Goal: Information Seeking & Learning: Check status

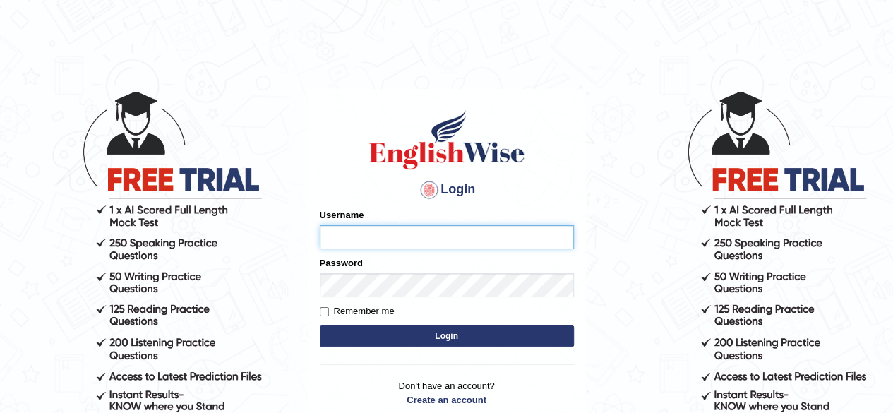
type input "tsheringg"
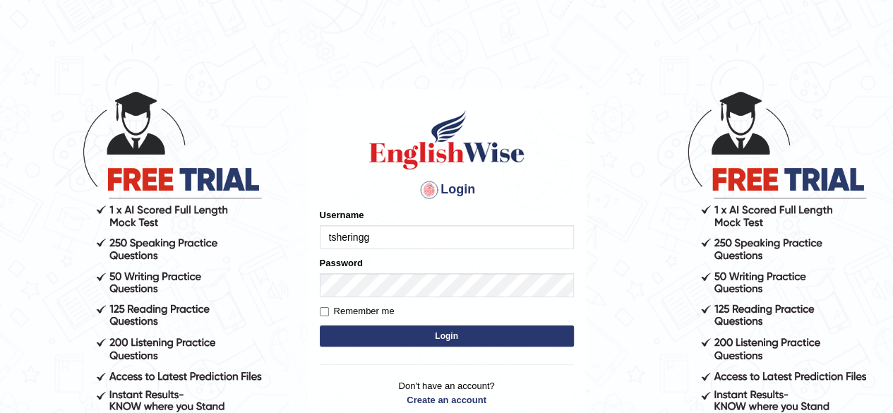
click at [469, 339] on button "Login" at bounding box center [447, 335] width 254 height 21
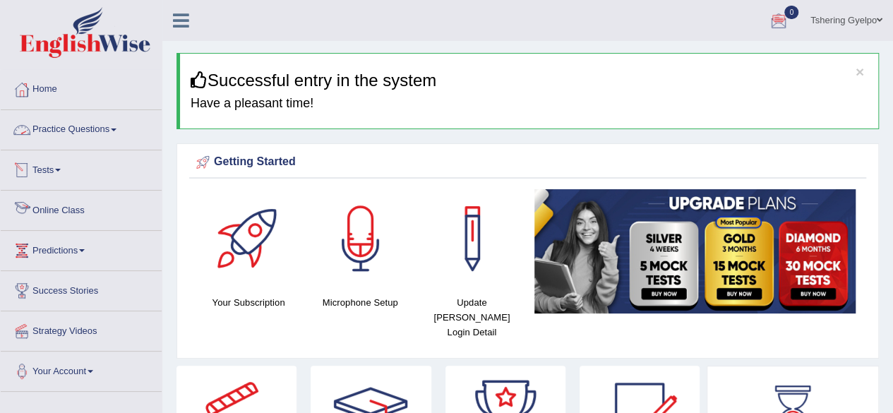
click at [78, 203] on link "Online Class" at bounding box center [81, 208] width 161 height 35
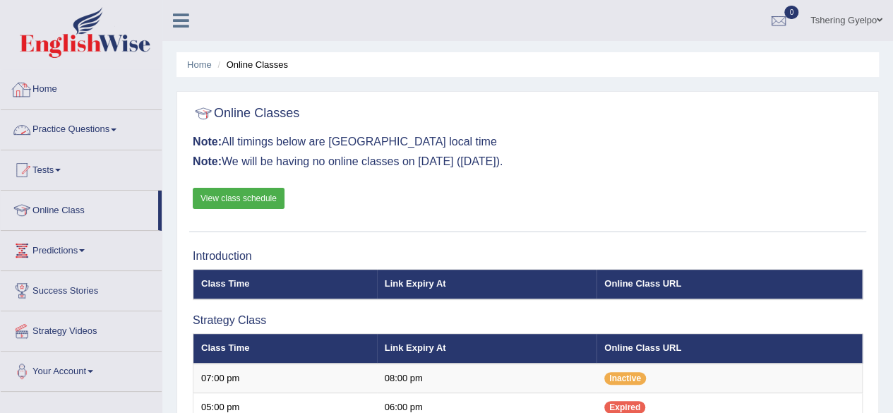
click at [253, 196] on link "View class schedule" at bounding box center [239, 198] width 92 height 21
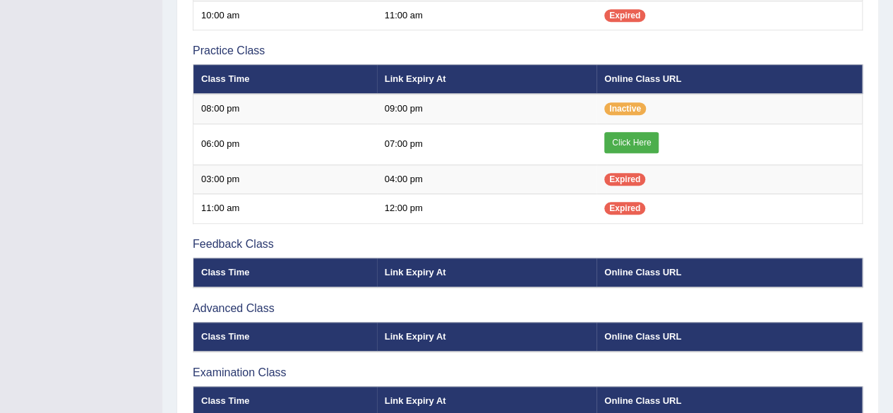
scroll to position [447, 0]
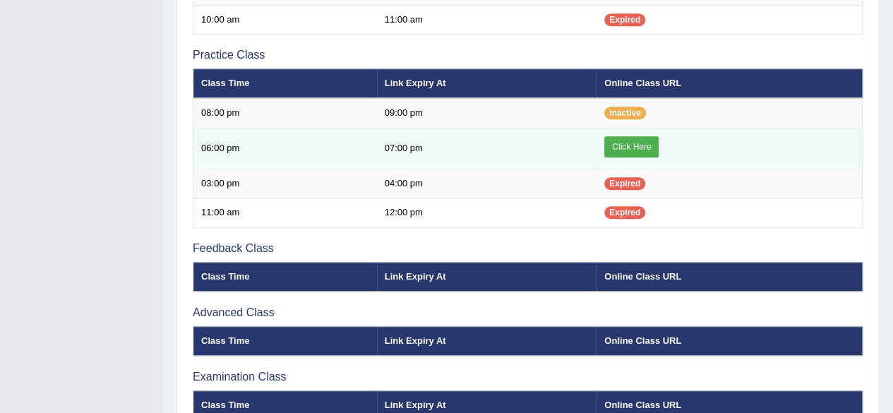
click at [635, 146] on link "Click Here" at bounding box center [631, 146] width 54 height 21
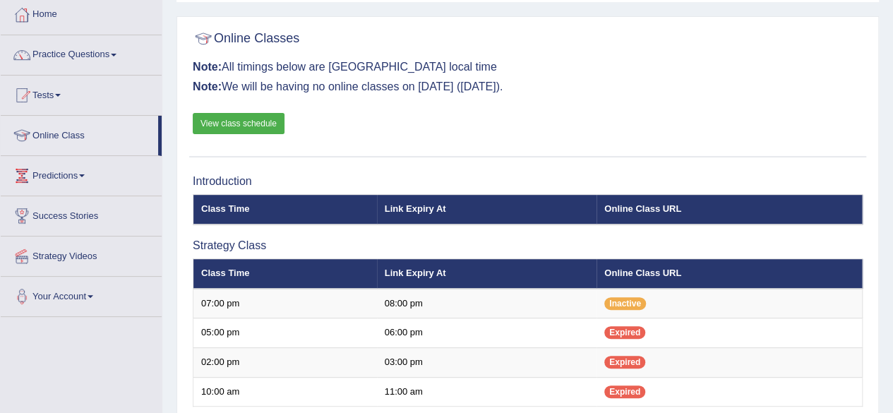
scroll to position [67, 0]
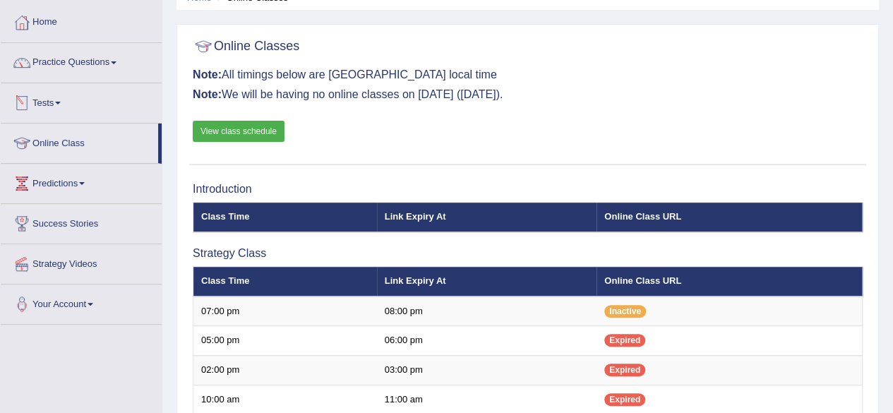
click at [65, 104] on link "Tests" at bounding box center [81, 100] width 161 height 35
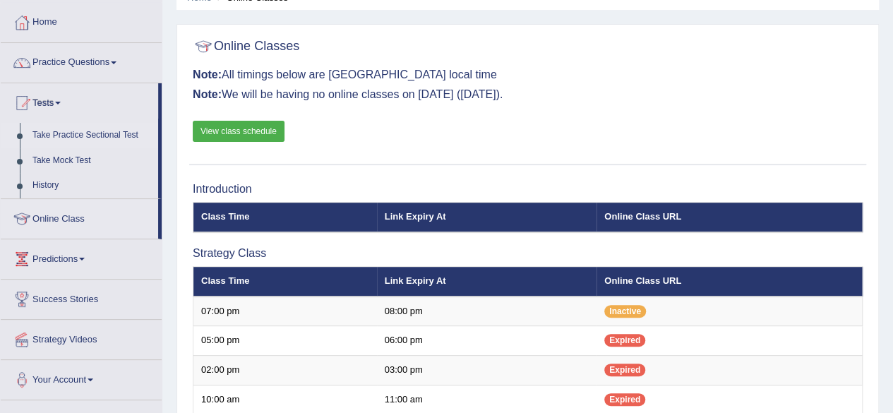
click at [66, 136] on link "Take Practice Sectional Test" at bounding box center [92, 135] width 132 height 25
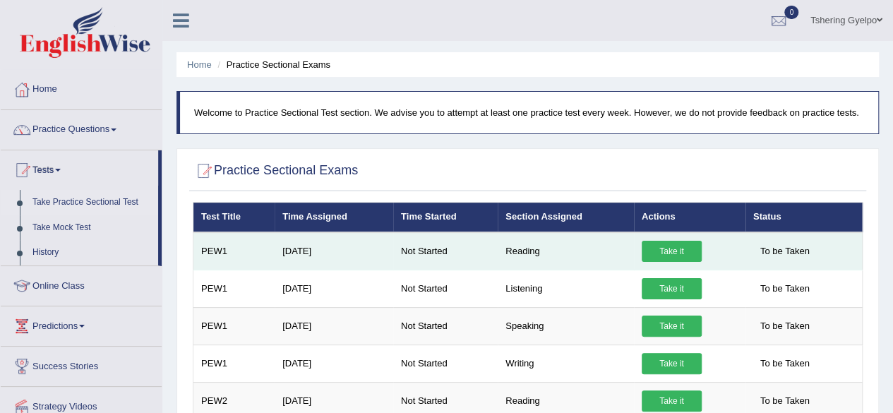
click at [672, 253] on link "Take it" at bounding box center [672, 251] width 60 height 21
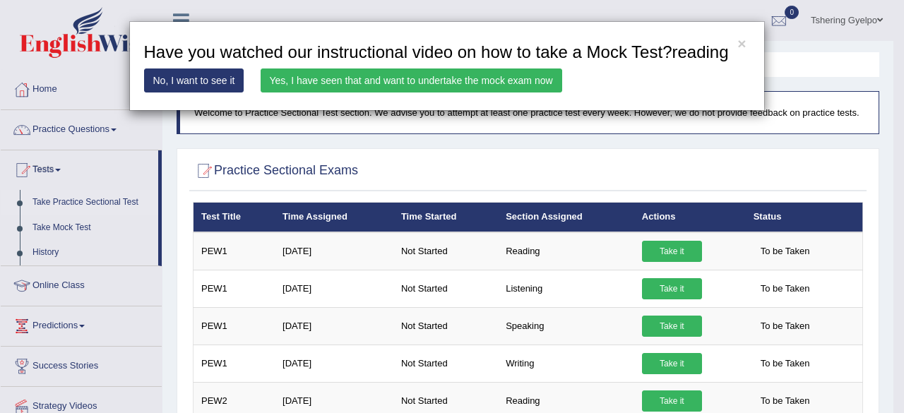
click at [342, 80] on link "Yes, I have seen that and want to undertake the mock exam now" at bounding box center [410, 80] width 301 height 24
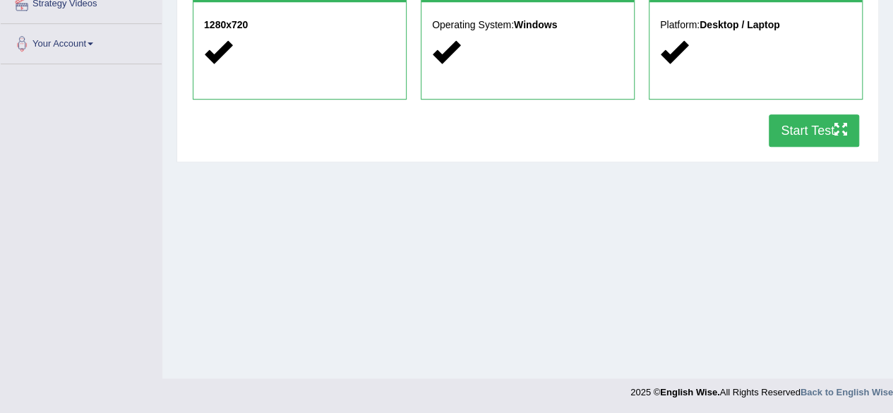
scroll to position [328, 0]
click at [833, 128] on button "Start Test" at bounding box center [814, 130] width 90 height 32
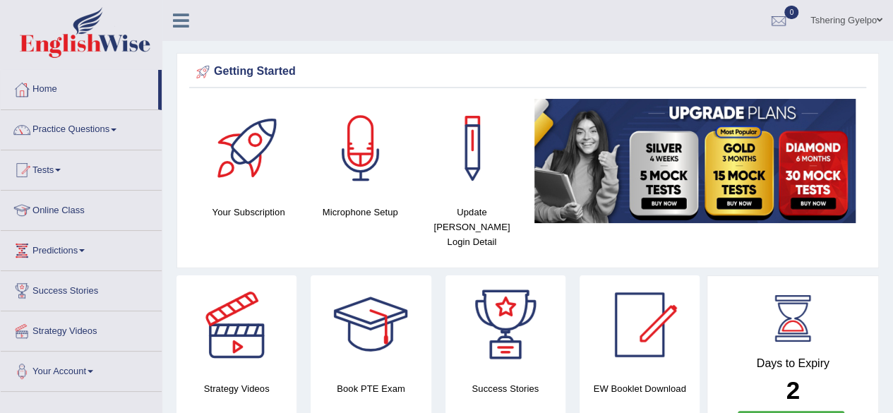
click at [62, 174] on link "Tests" at bounding box center [81, 167] width 161 height 35
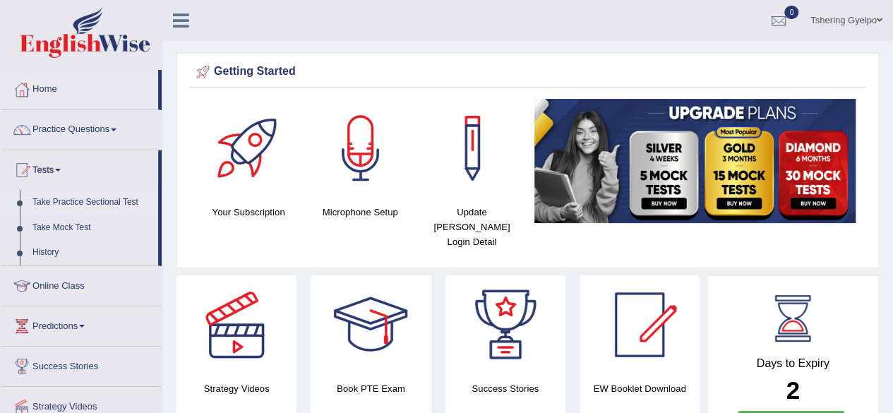
click at [69, 197] on link "Take Practice Sectional Test" at bounding box center [92, 202] width 132 height 25
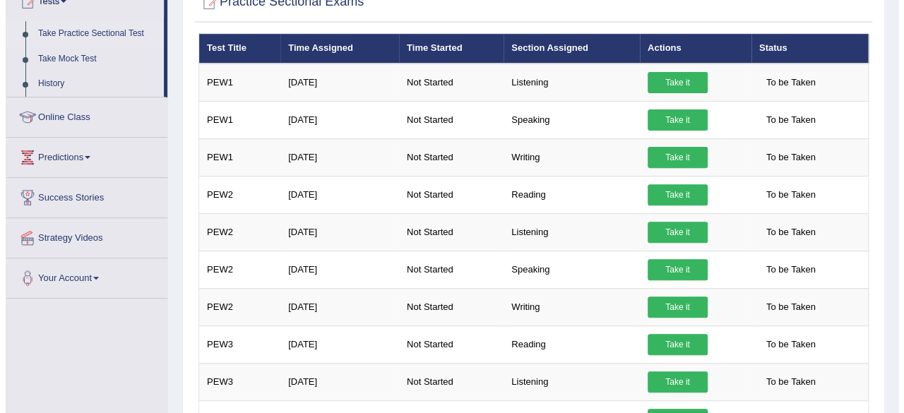
scroll to position [176, 0]
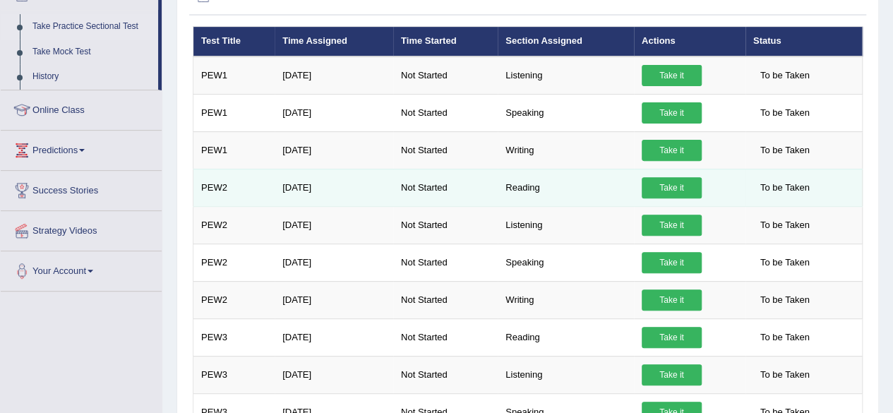
click at [677, 183] on link "Take it" at bounding box center [672, 187] width 60 height 21
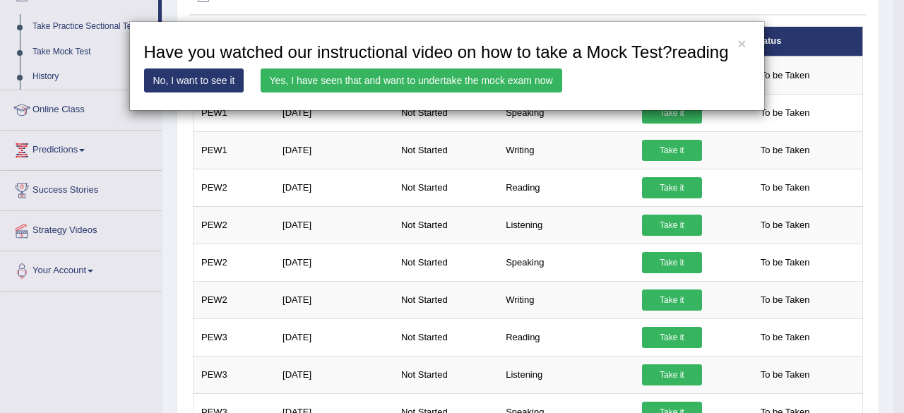
click at [450, 80] on link "Yes, I have seen that and want to undertake the mock exam now" at bounding box center [410, 80] width 301 height 24
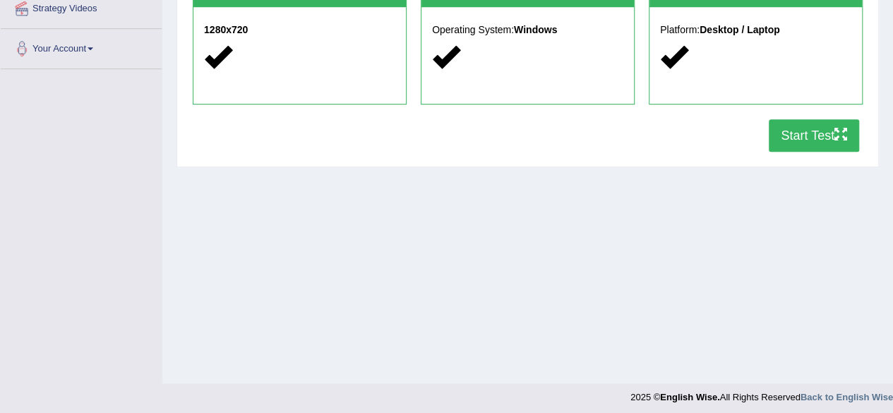
scroll to position [328, 0]
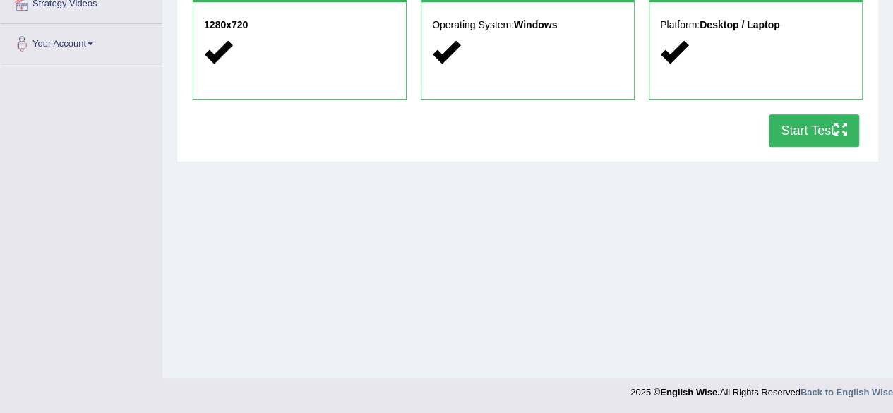
click at [839, 123] on icon "button" at bounding box center [840, 129] width 13 height 13
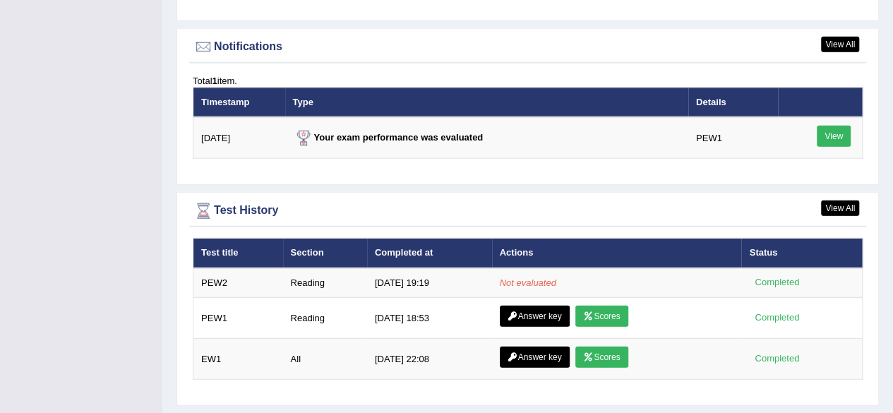
scroll to position [1708, 0]
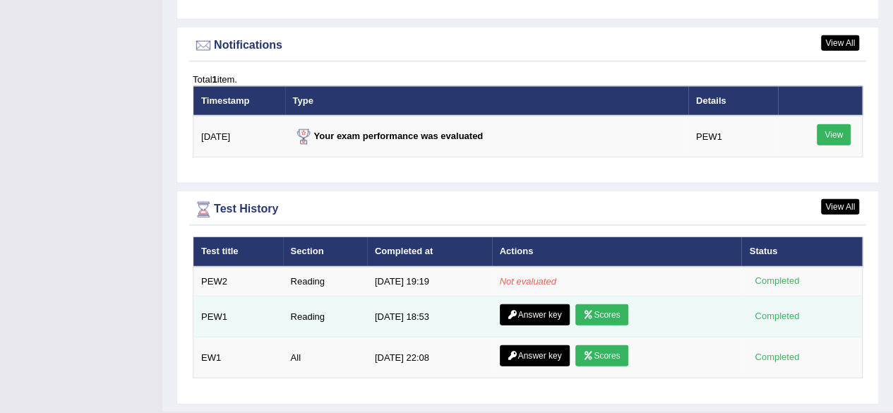
click at [611, 304] on link "Scores" at bounding box center [601, 314] width 52 height 21
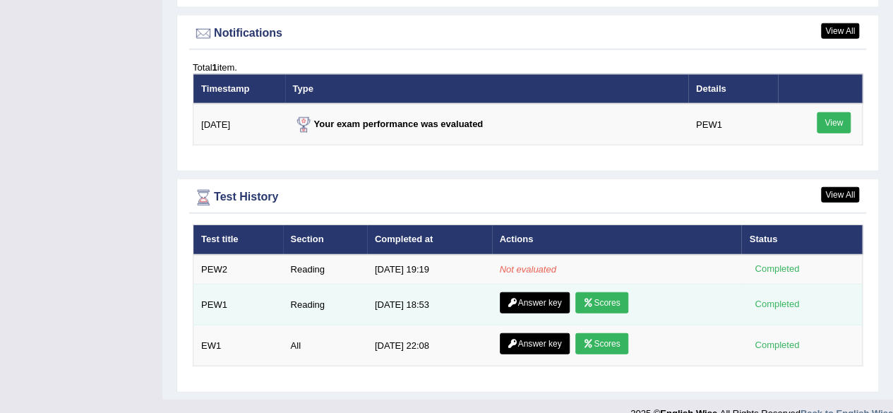
click at [534, 292] on link "Answer key" at bounding box center [535, 302] width 70 height 21
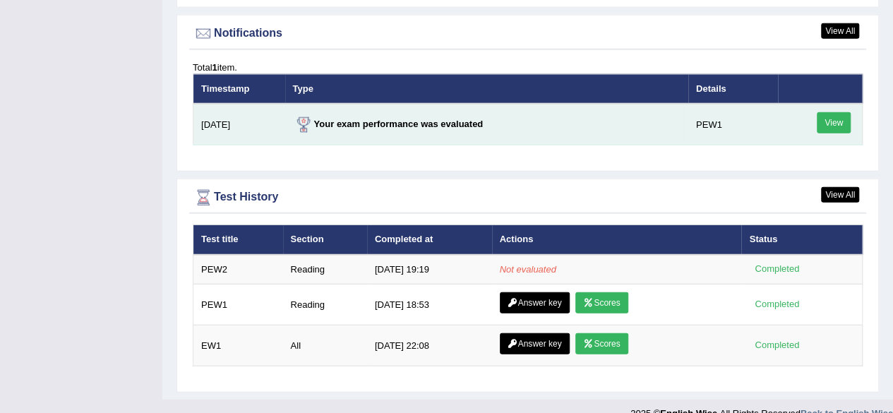
click at [832, 112] on link "View" at bounding box center [834, 122] width 34 height 21
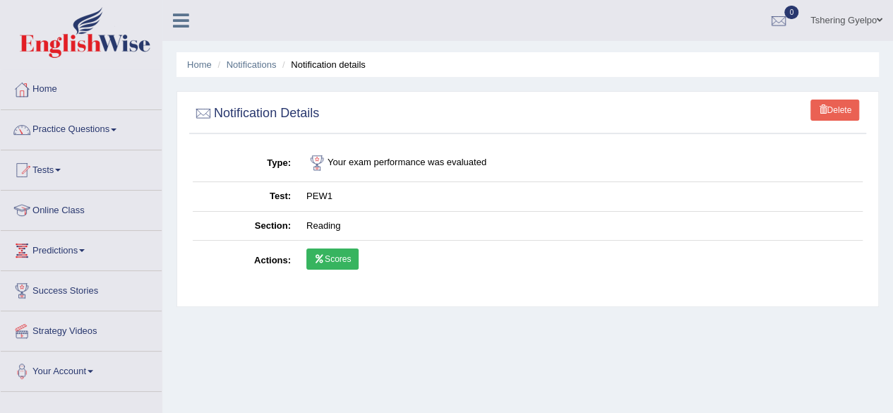
click at [340, 255] on link "Scores" at bounding box center [332, 258] width 52 height 21
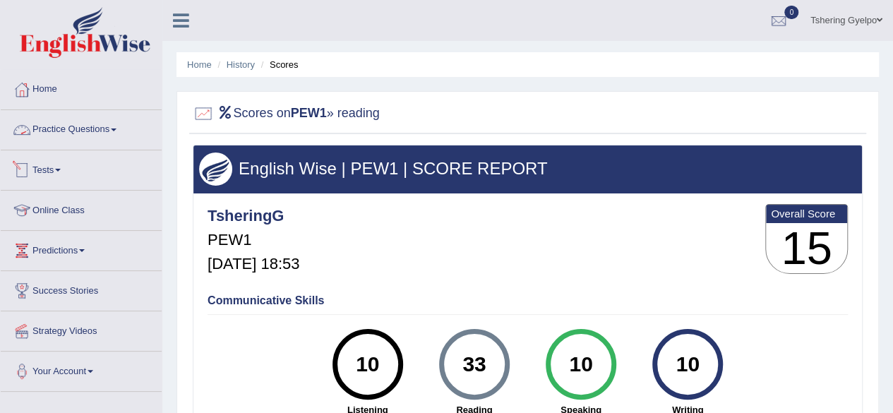
click at [58, 175] on link "Tests" at bounding box center [81, 167] width 161 height 35
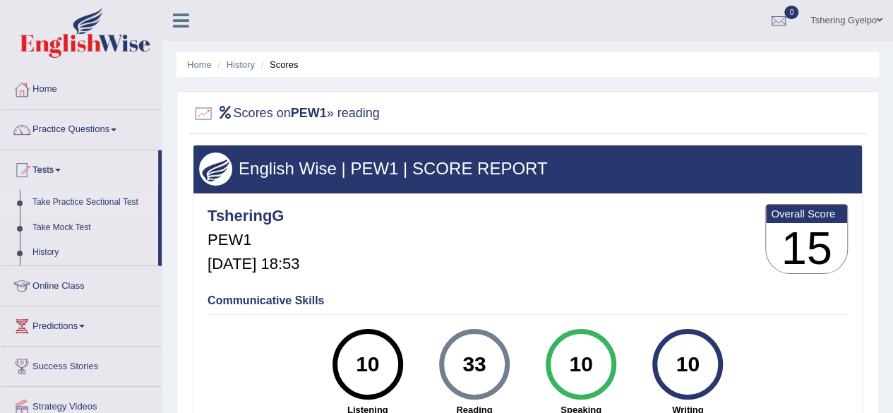
click at [80, 201] on link "Take Practice Sectional Test" at bounding box center [92, 202] width 132 height 25
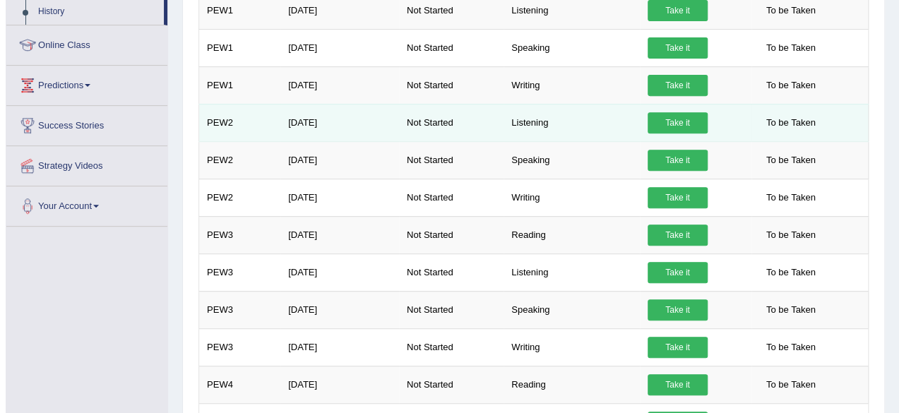
scroll to position [240, 0]
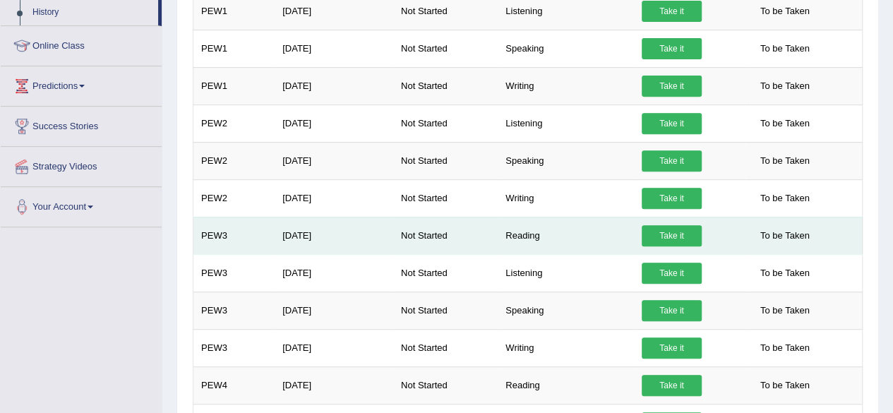
click at [671, 242] on link "Take it" at bounding box center [672, 235] width 60 height 21
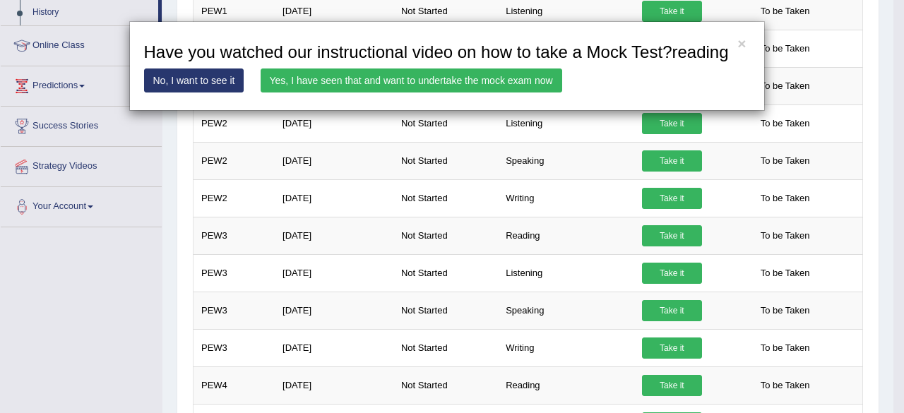
click at [481, 76] on link "Yes, I have seen that and want to undertake the mock exam now" at bounding box center [410, 80] width 301 height 24
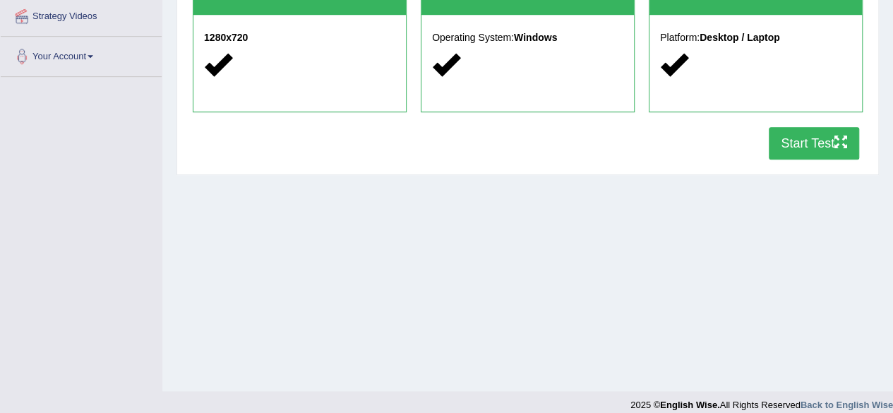
scroll to position [328, 0]
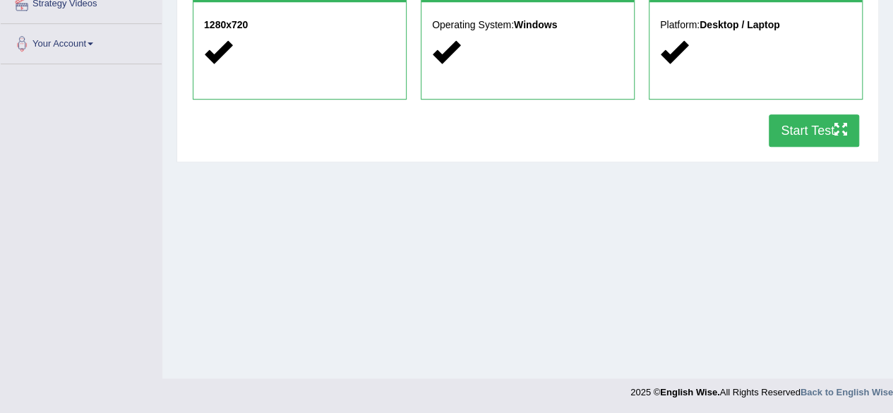
click at [806, 135] on button "Start Test" at bounding box center [814, 130] width 90 height 32
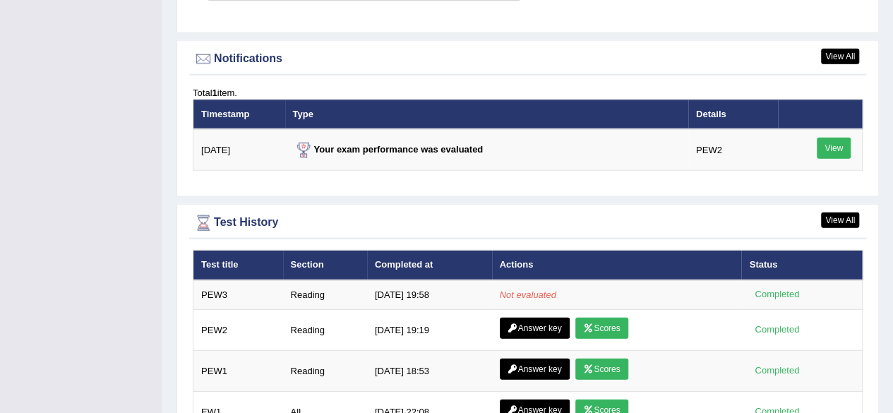
scroll to position [1760, 0]
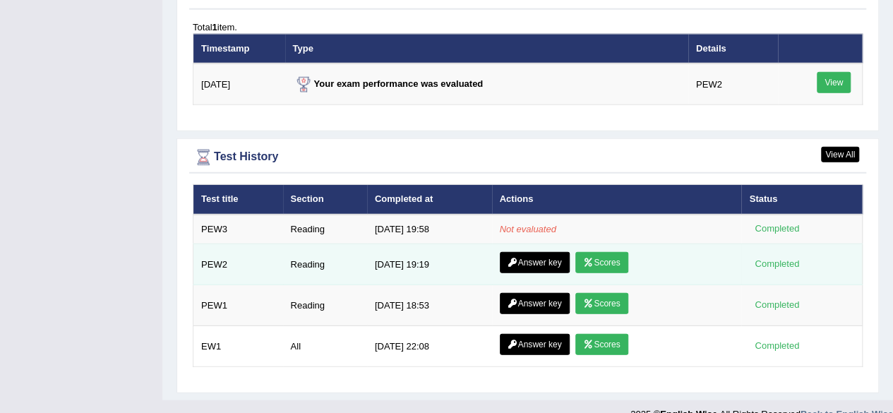
click at [613, 252] on link "Scores" at bounding box center [601, 262] width 52 height 21
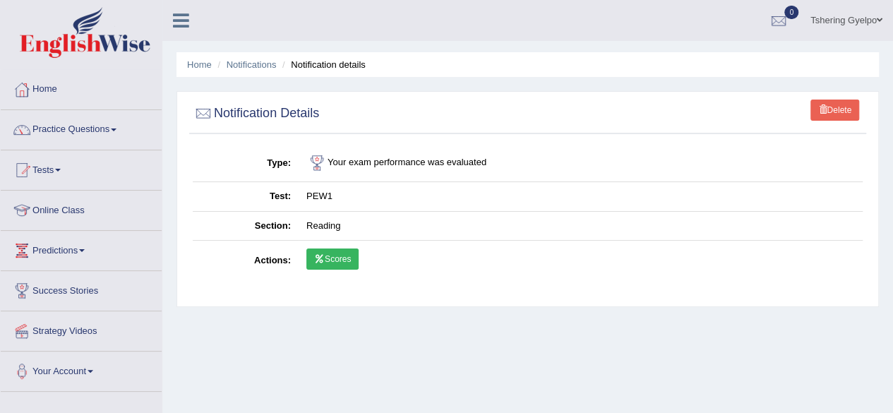
click at [338, 259] on link "Scores" at bounding box center [332, 258] width 52 height 21
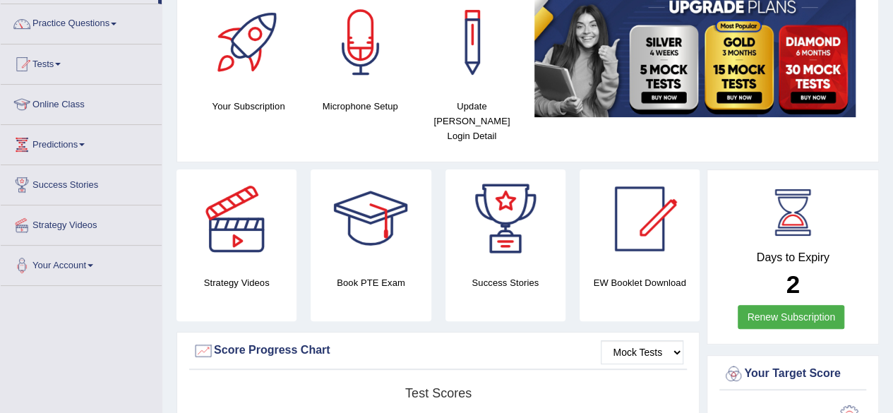
scroll to position [101, 0]
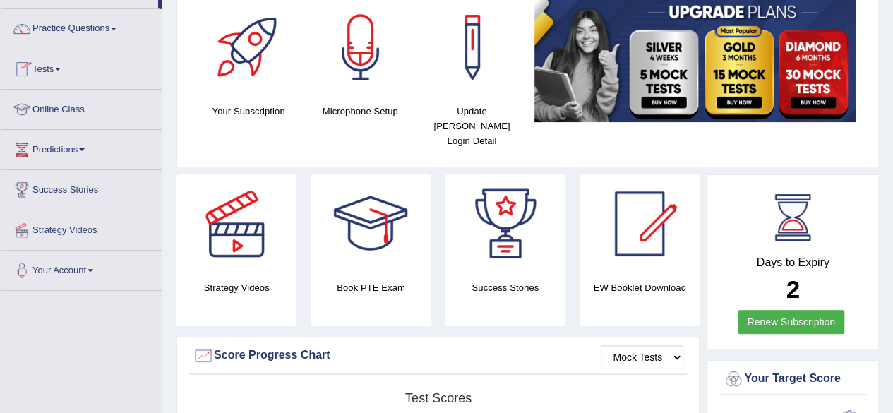
click at [64, 64] on link "Tests" at bounding box center [81, 66] width 161 height 35
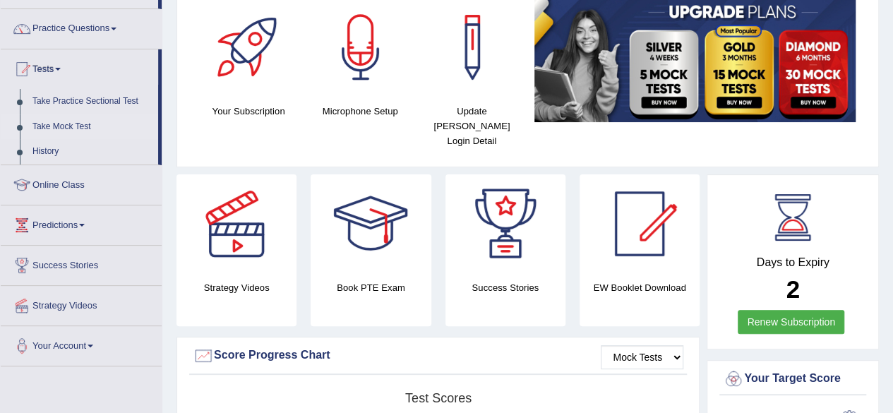
click at [78, 125] on link "Take Mock Test" at bounding box center [92, 126] width 132 height 25
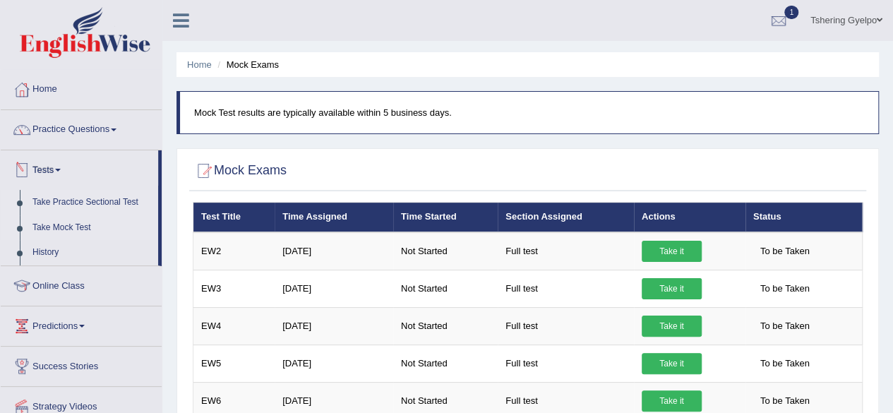
click at [102, 198] on link "Take Practice Sectional Test" at bounding box center [92, 202] width 132 height 25
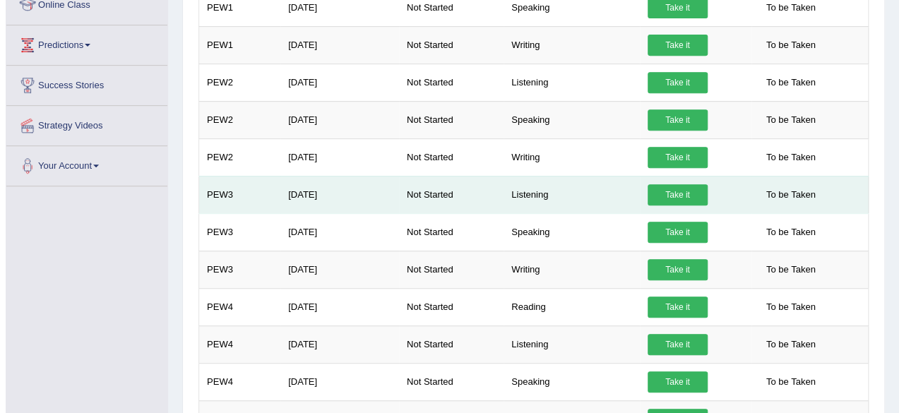
scroll to position [280, 0]
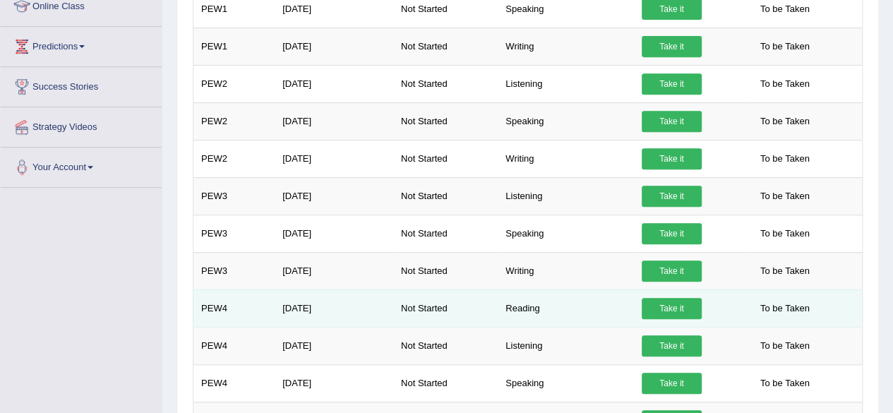
click at [683, 304] on link "Take it" at bounding box center [672, 308] width 60 height 21
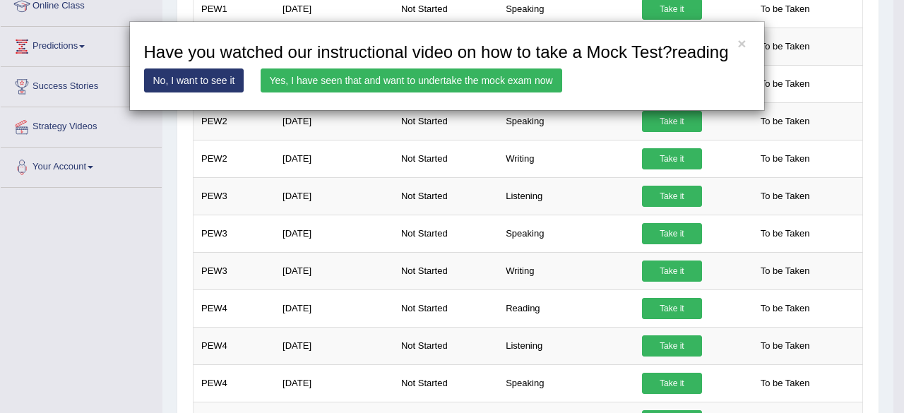
click at [434, 79] on link "Yes, I have seen that and want to undertake the mock exam now" at bounding box center [410, 80] width 301 height 24
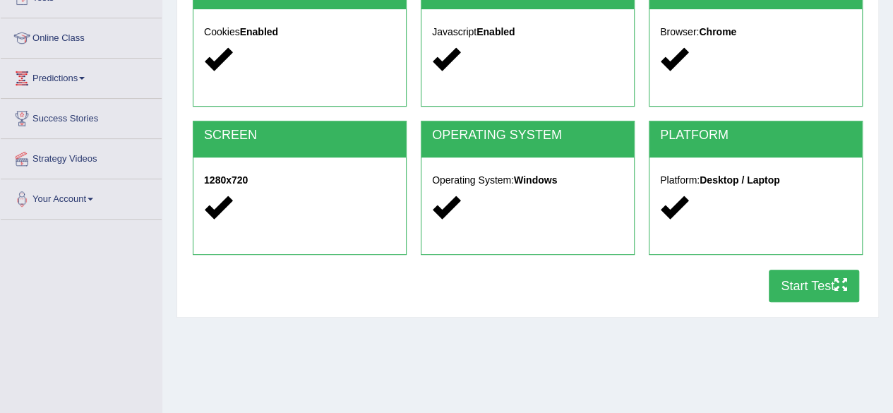
scroll to position [173, 0]
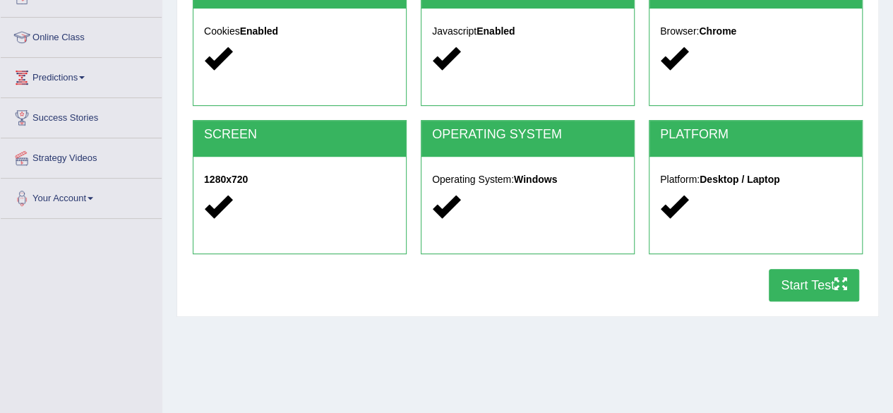
click at [808, 282] on button "Start Test" at bounding box center [814, 285] width 90 height 32
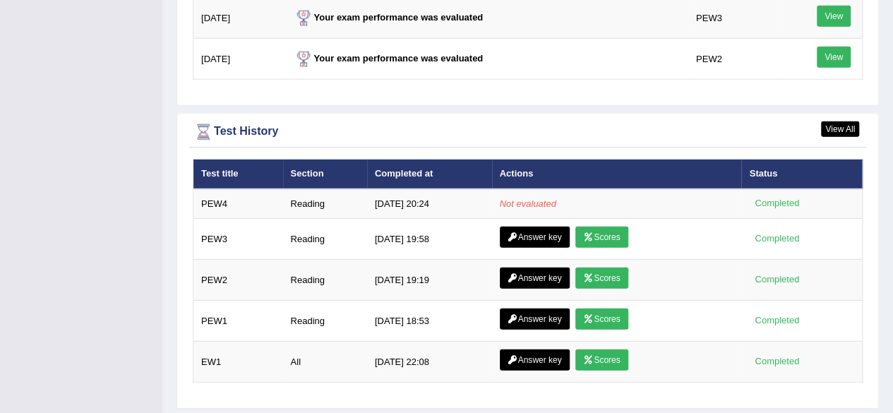
scroll to position [1840, 0]
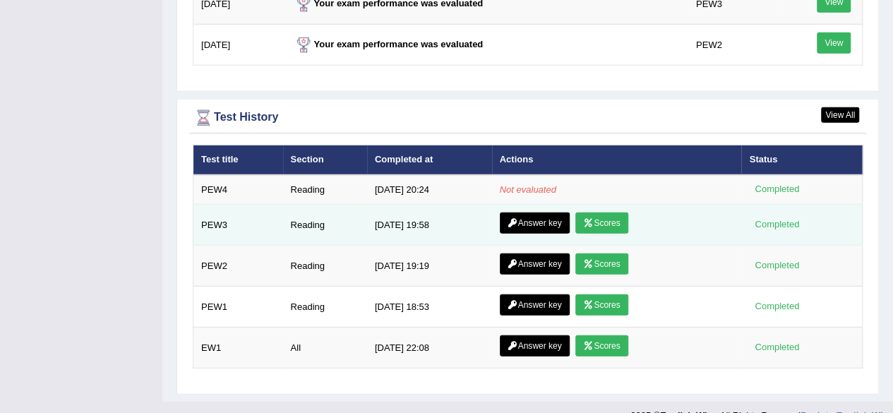
click at [613, 212] on link "Scores" at bounding box center [601, 222] width 52 height 21
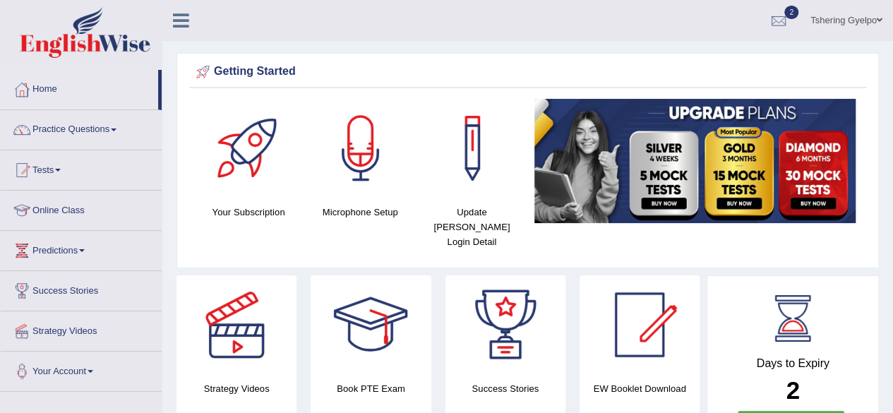
click at [85, 206] on link "Online Class" at bounding box center [81, 208] width 161 height 35
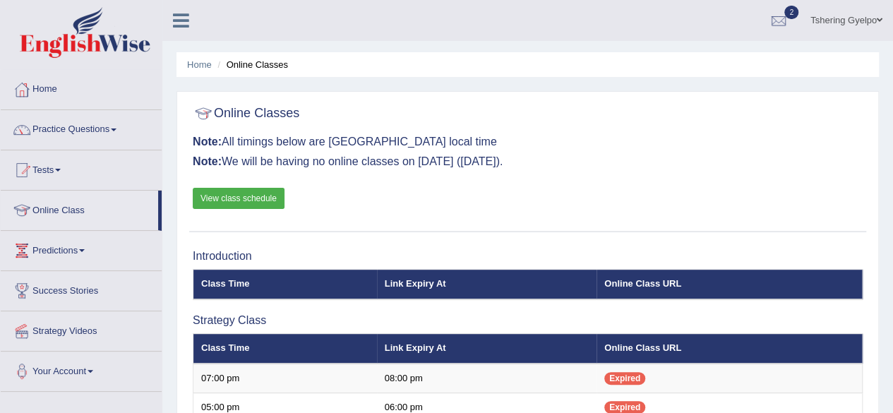
click at [247, 196] on link "View class schedule" at bounding box center [239, 198] width 92 height 21
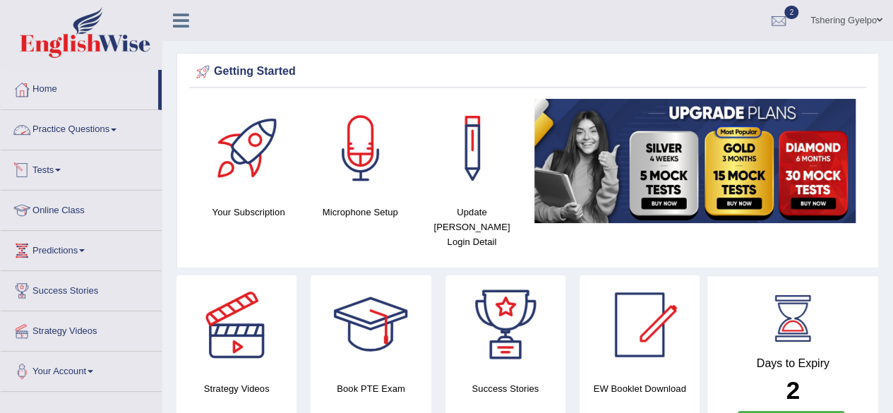
click at [61, 170] on span at bounding box center [58, 170] width 6 height 3
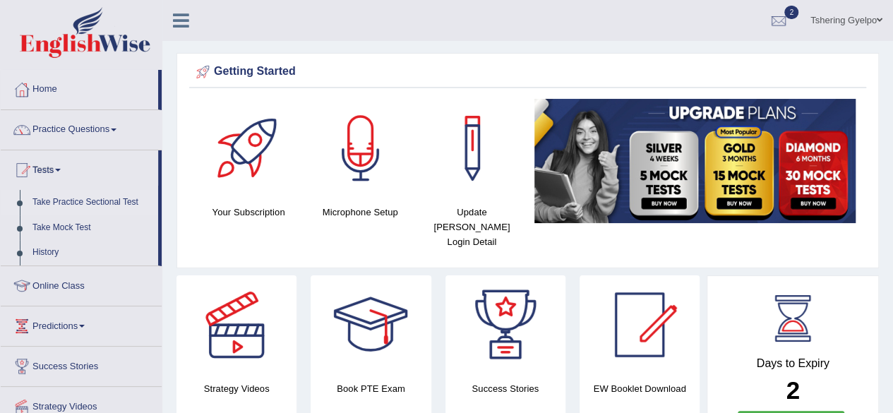
click at [76, 193] on link "Take Practice Sectional Test" at bounding box center [92, 202] width 132 height 25
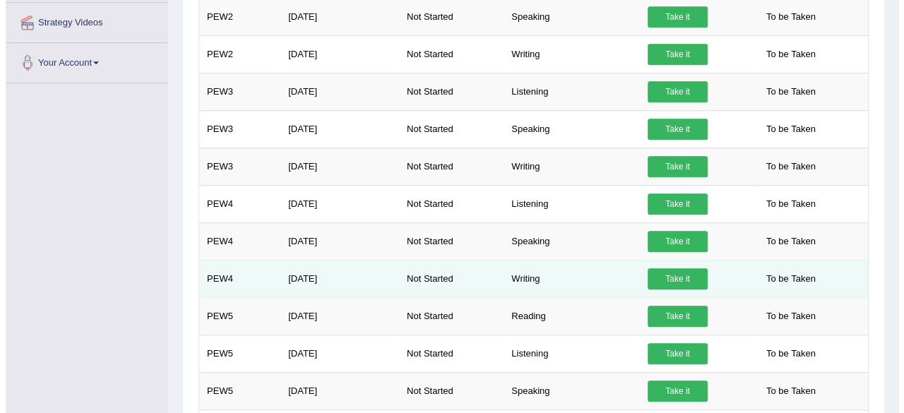
scroll to position [385, 0]
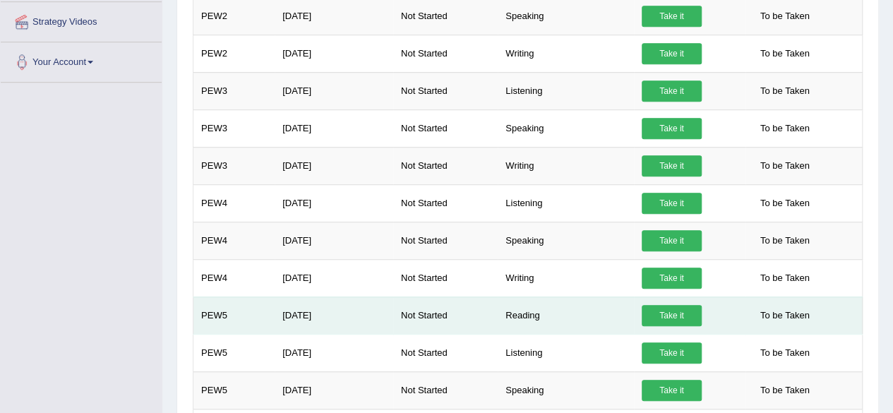
click at [659, 320] on link "Take it" at bounding box center [672, 315] width 60 height 21
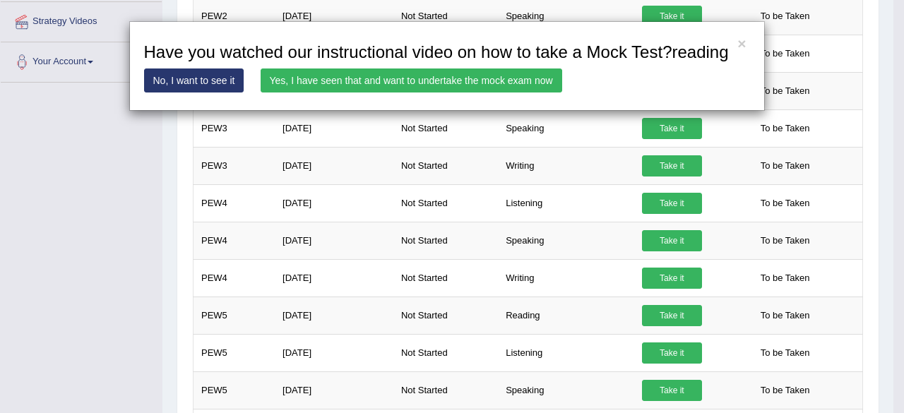
click at [514, 81] on link "Yes, I have seen that and want to undertake the mock exam now" at bounding box center [410, 80] width 301 height 24
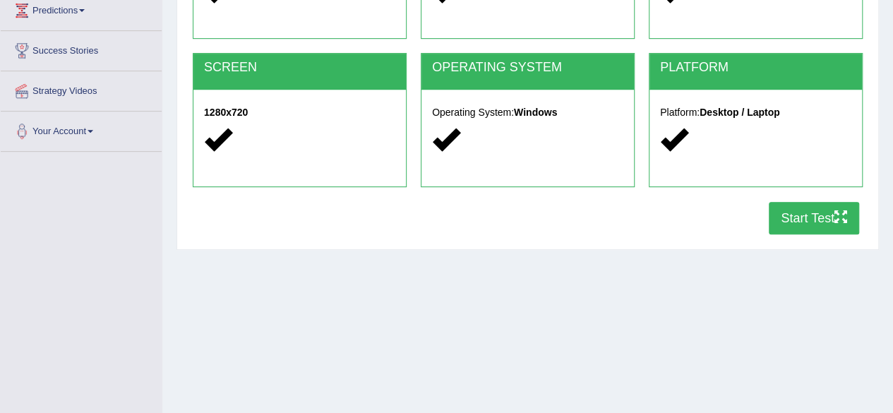
scroll to position [328, 0]
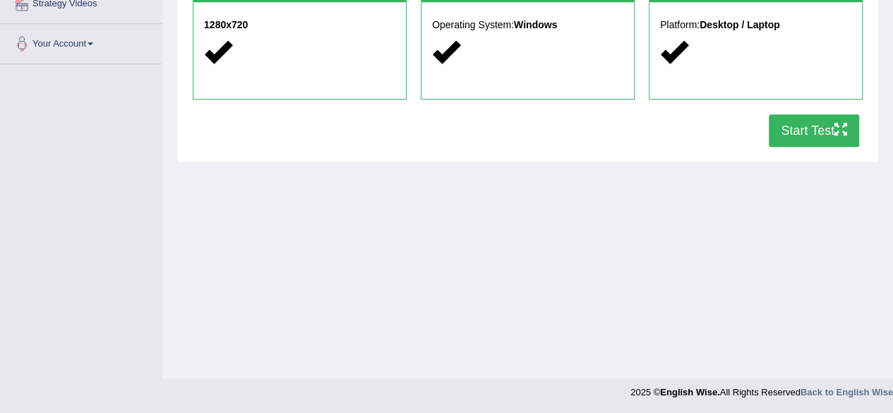
click at [812, 139] on button "Start Test" at bounding box center [814, 130] width 90 height 32
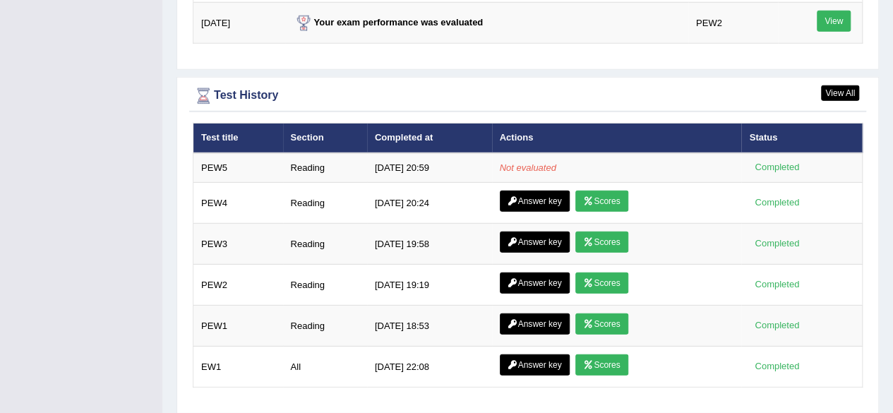
scroll to position [1921, 0]
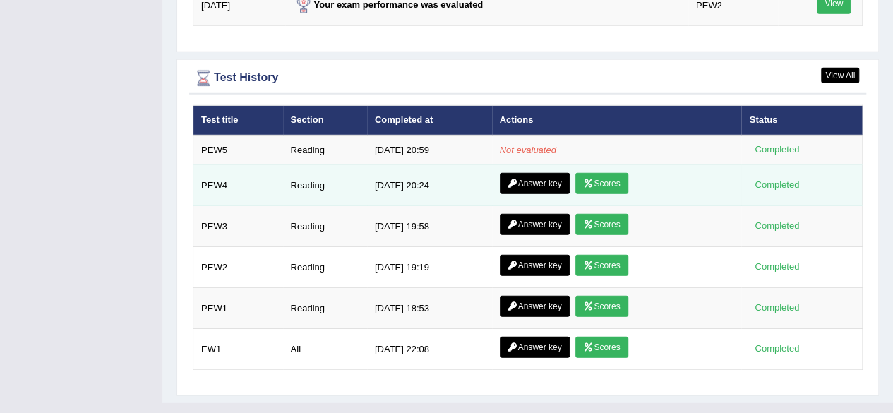
click at [611, 173] on link "Scores" at bounding box center [601, 183] width 52 height 21
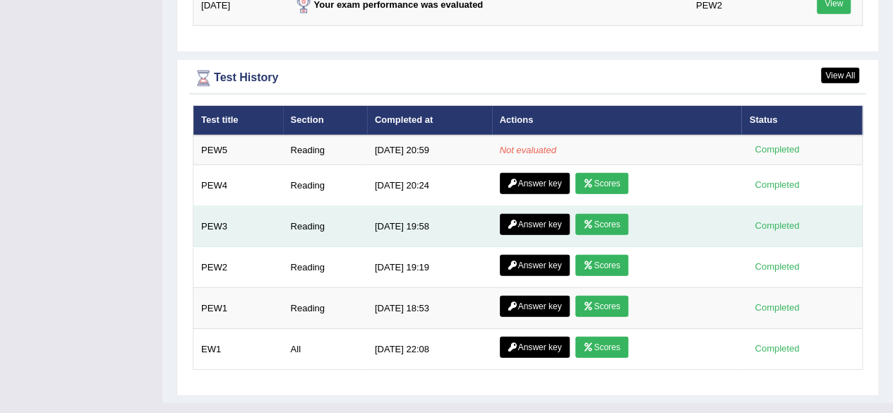
click at [606, 214] on link "Scores" at bounding box center [601, 224] width 52 height 21
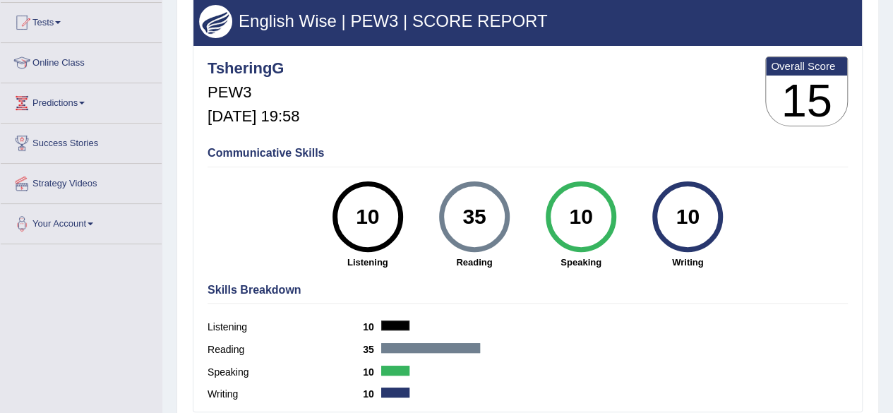
scroll to position [149, 0]
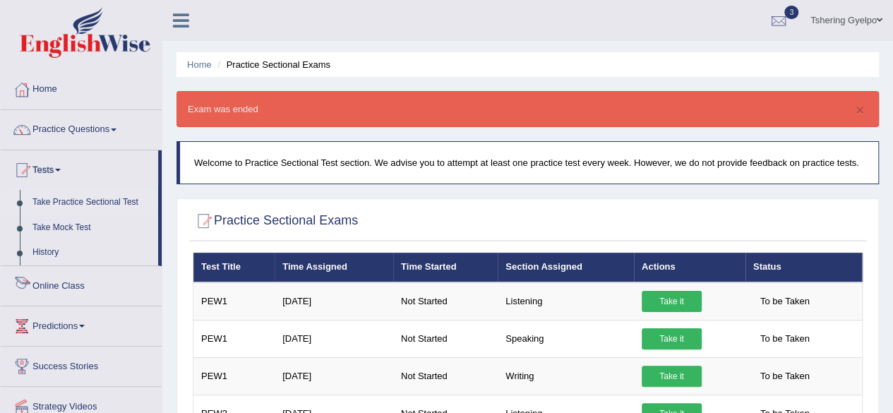
click at [124, 292] on link "Online Class" at bounding box center [81, 283] width 161 height 35
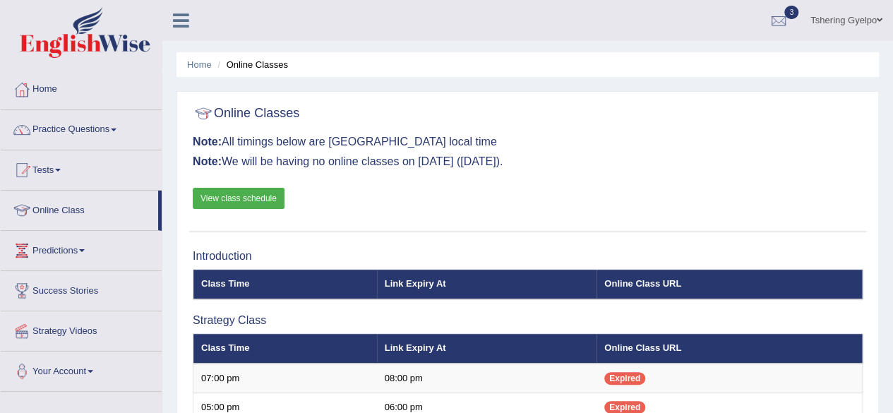
click at [250, 199] on link "View class schedule" at bounding box center [239, 198] width 92 height 21
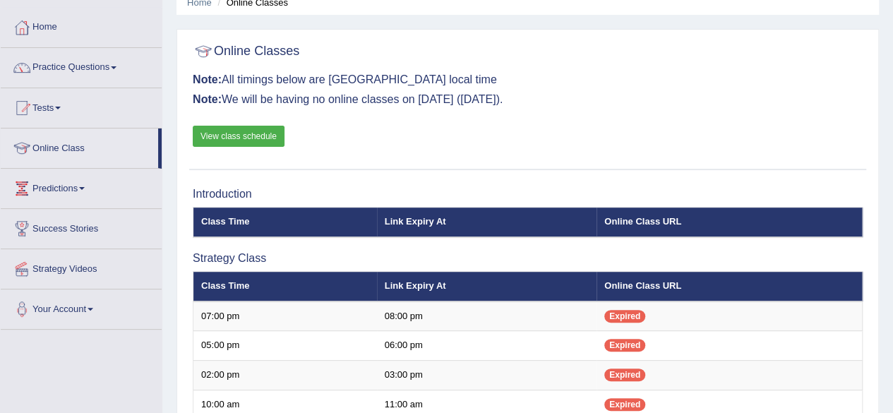
scroll to position [59, 0]
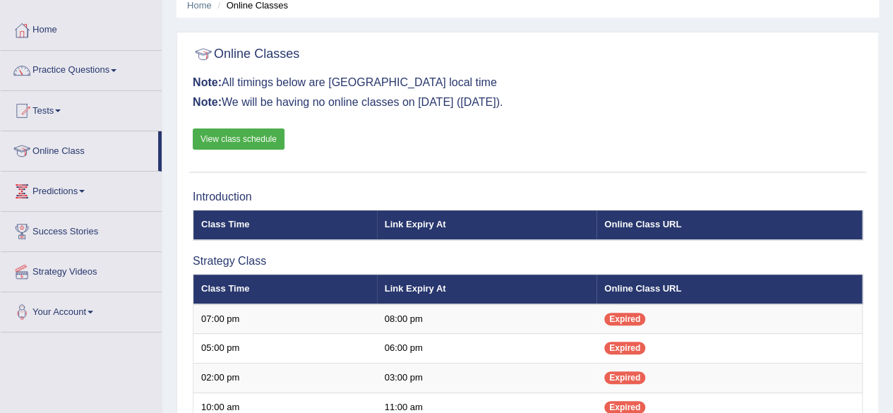
click at [263, 136] on link "View class schedule" at bounding box center [239, 138] width 92 height 21
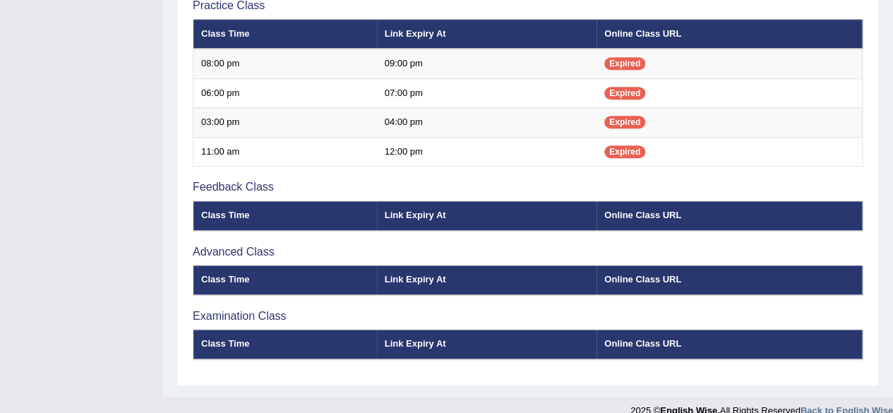
scroll to position [511, 0]
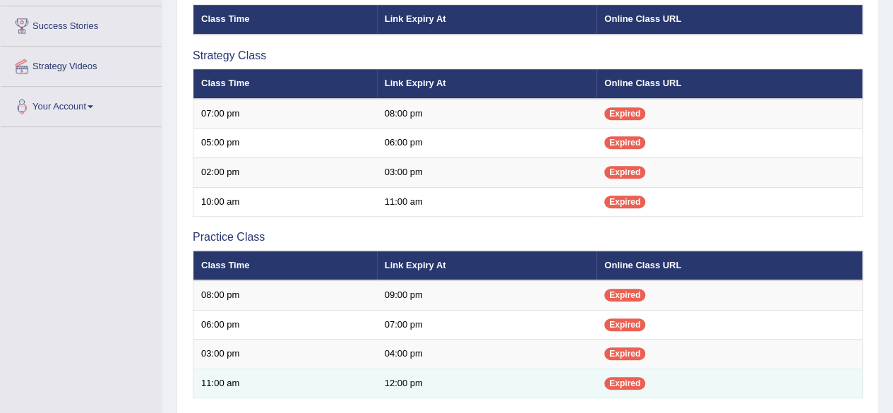
scroll to position [266, 0]
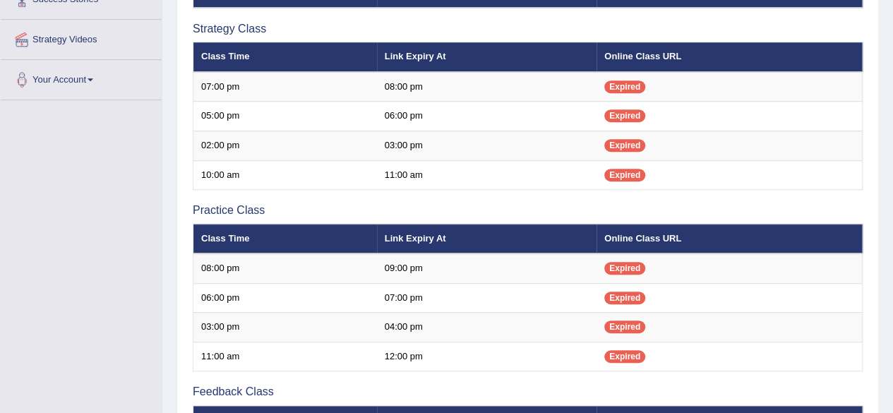
scroll to position [287, 0]
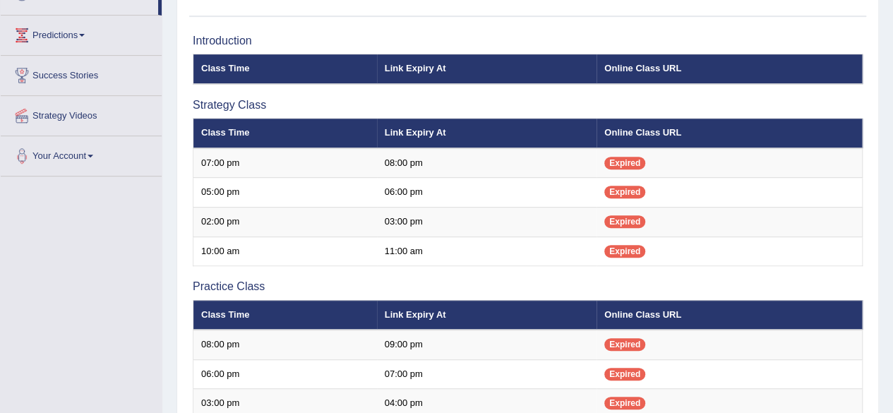
scroll to position [216, 0]
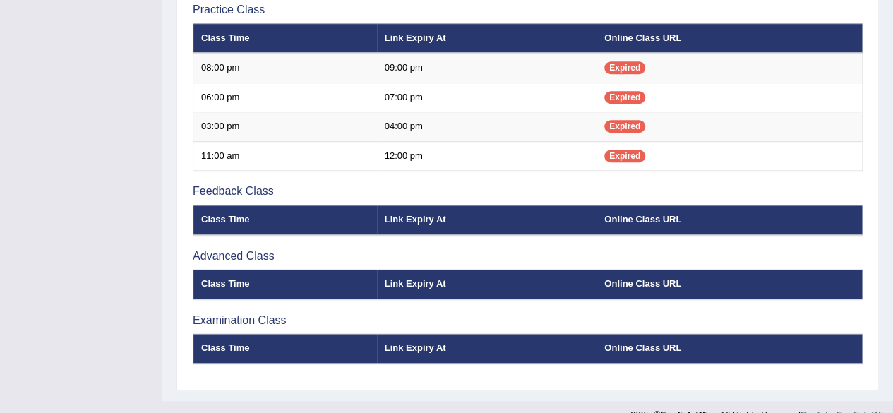
scroll to position [511, 0]
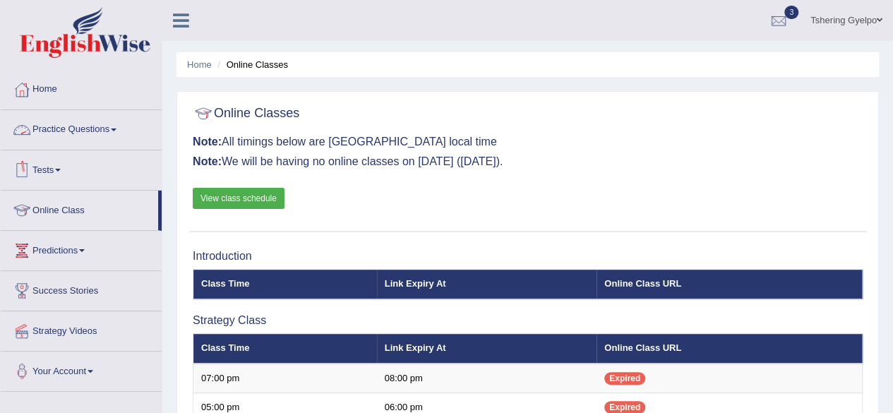
click at [66, 172] on link "Tests" at bounding box center [81, 167] width 161 height 35
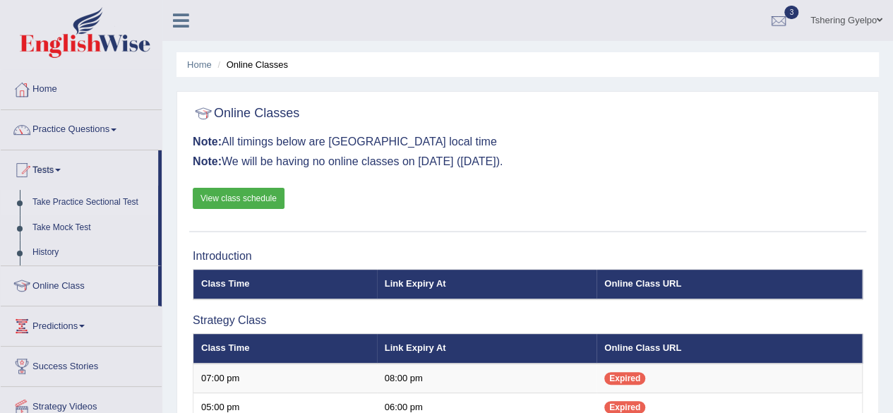
click at [77, 197] on link "Take Practice Sectional Test" at bounding box center [92, 202] width 132 height 25
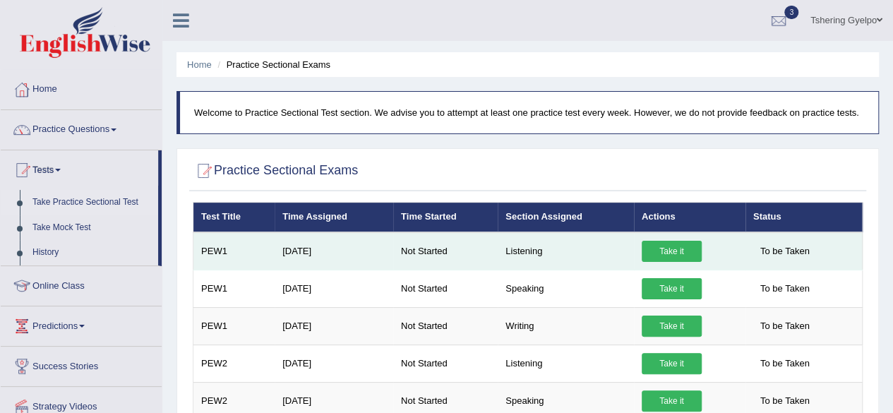
click at [690, 245] on link "Take it" at bounding box center [672, 251] width 60 height 21
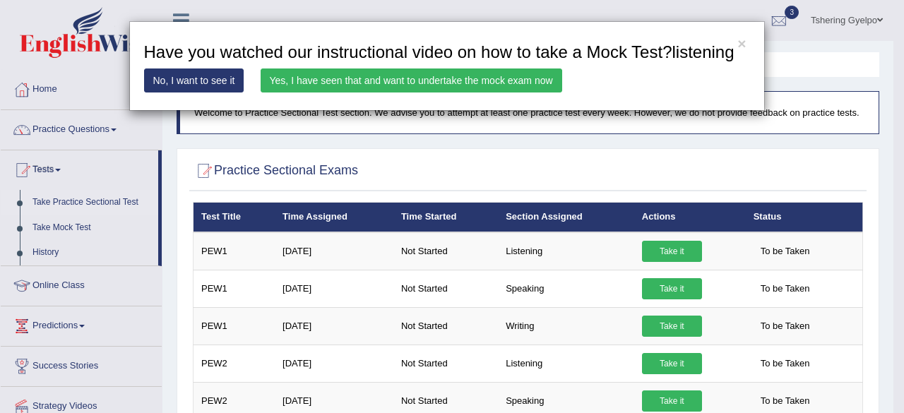
click at [520, 67] on div "× Have you watched our instructional video on how to take a Mock Test?listening…" at bounding box center [446, 66] width 635 height 90
click at [524, 77] on link "Yes, I have seen that and want to undertake the mock exam now" at bounding box center [410, 80] width 301 height 24
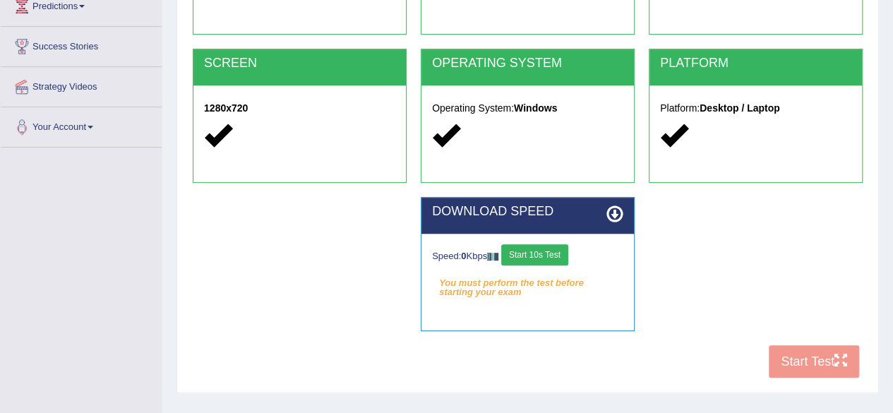
scroll to position [236, 0]
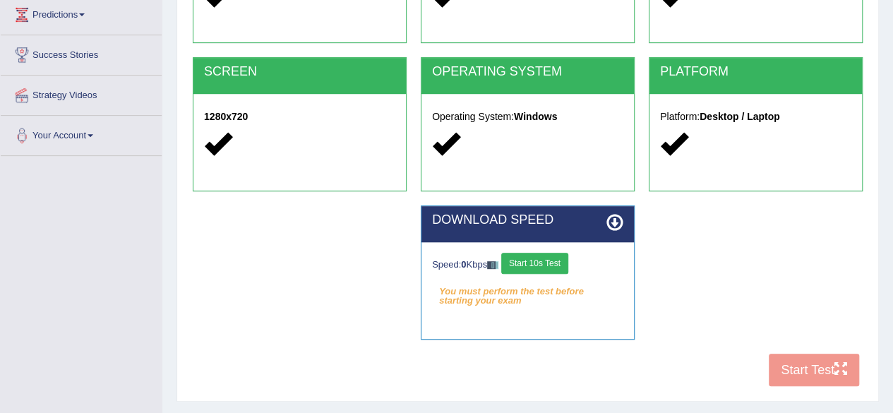
click at [553, 260] on button "Start 10s Test" at bounding box center [534, 263] width 67 height 21
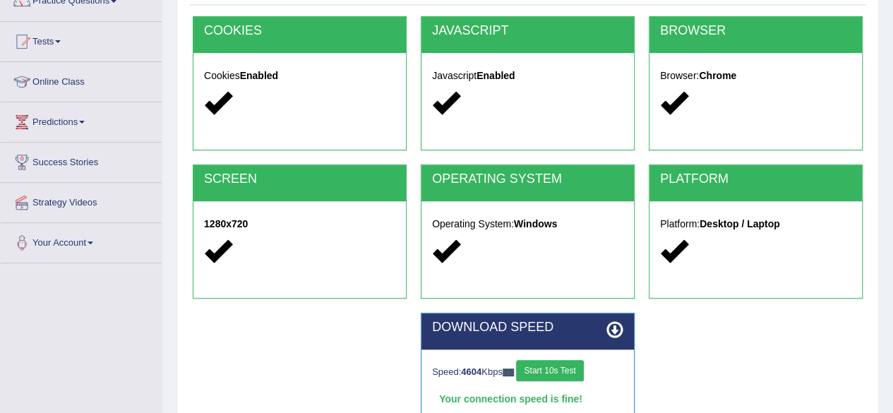
scroll to position [328, 0]
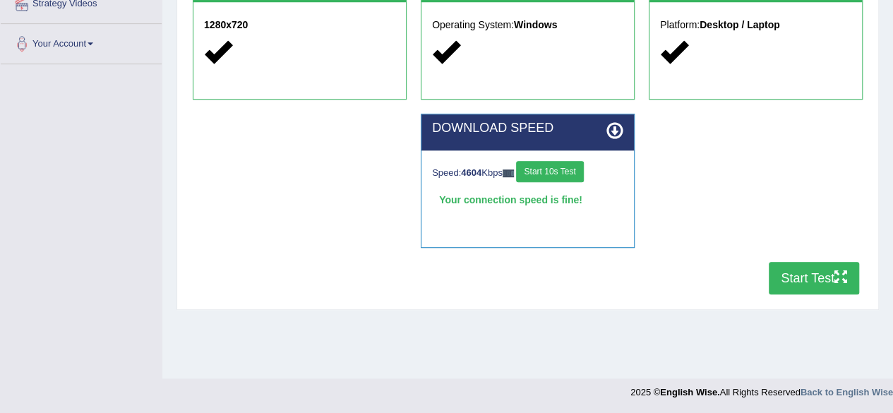
click at [805, 276] on button "Start Test" at bounding box center [814, 278] width 90 height 32
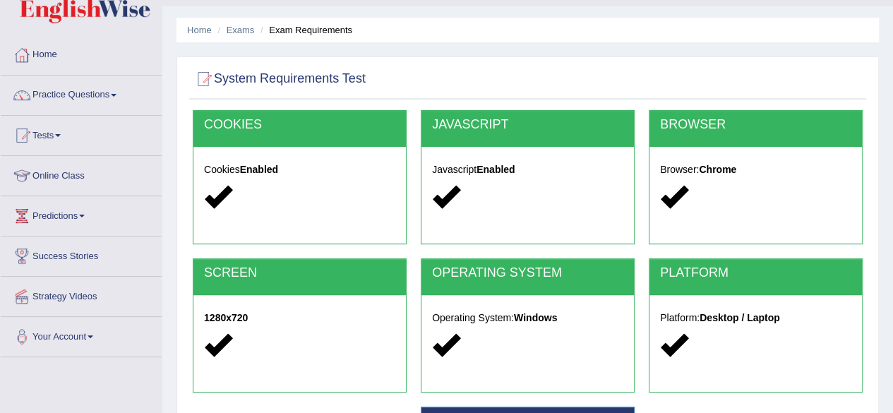
scroll to position [34, 0]
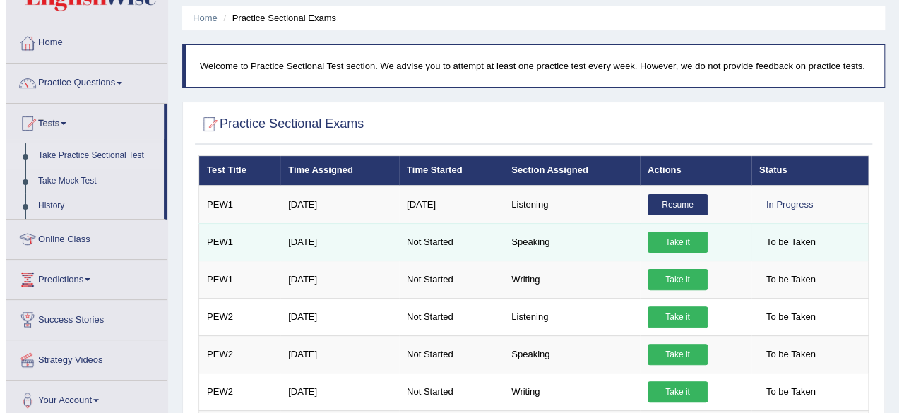
scroll to position [55, 0]
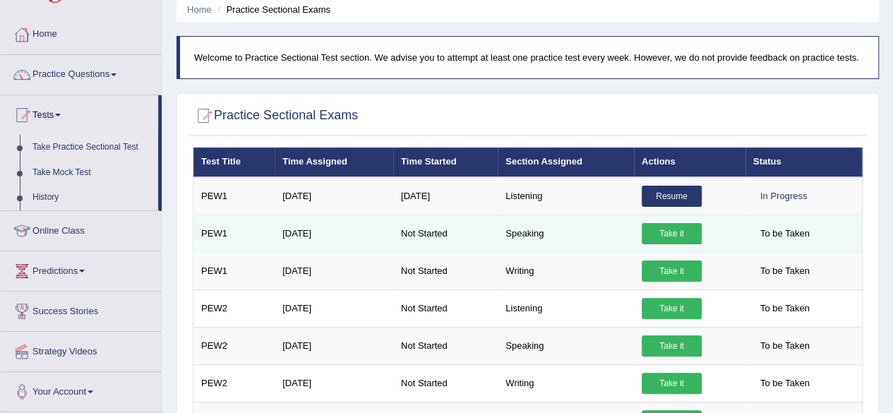
click at [682, 236] on link "Take it" at bounding box center [672, 233] width 60 height 21
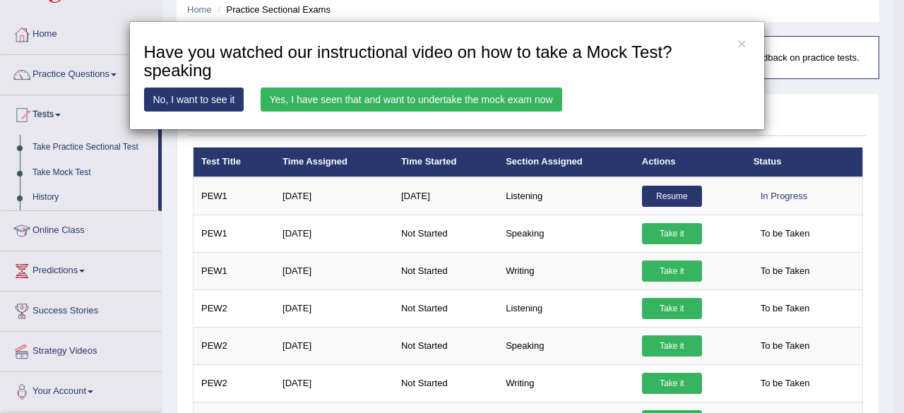
click at [512, 99] on link "Yes, I have seen that and want to undertake the mock exam now" at bounding box center [410, 100] width 301 height 24
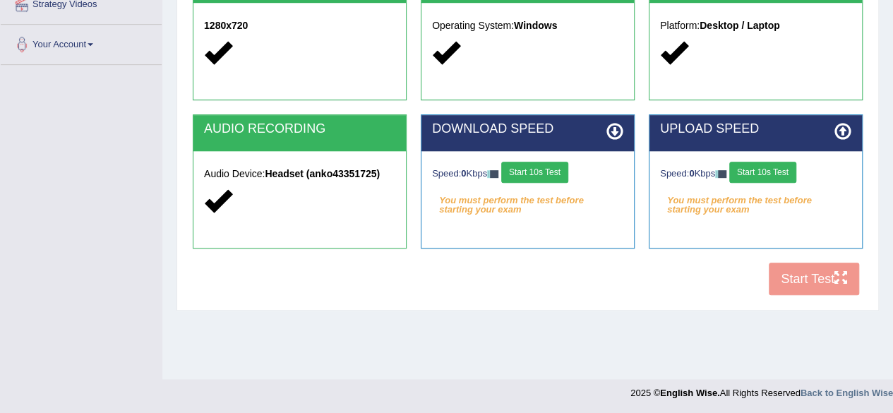
scroll to position [328, 0]
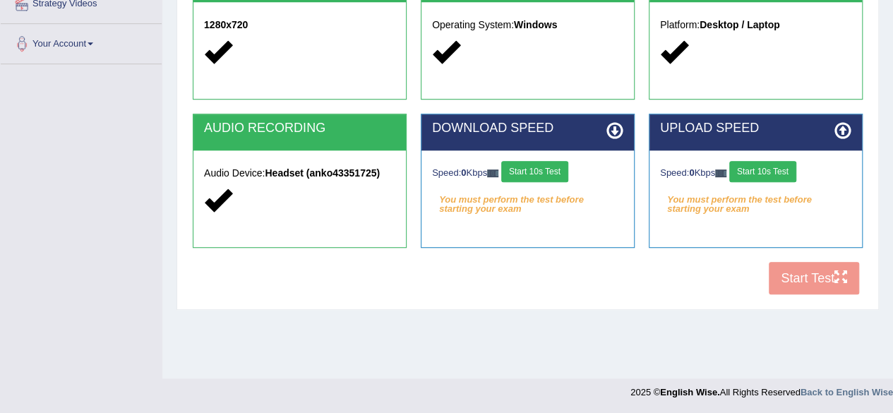
click at [544, 174] on button "Start 10s Test" at bounding box center [534, 171] width 67 height 21
click at [769, 167] on button "Start 10s Test" at bounding box center [762, 171] width 67 height 21
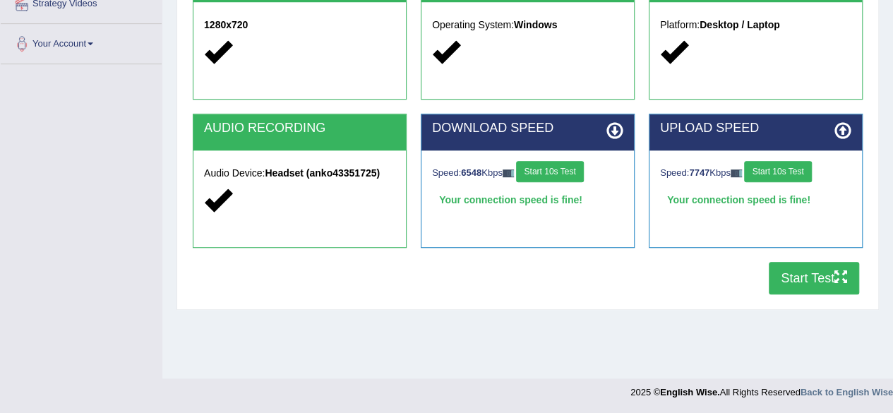
click at [820, 284] on button "Start Test" at bounding box center [814, 278] width 90 height 32
